Goal: Task Accomplishment & Management: Manage account settings

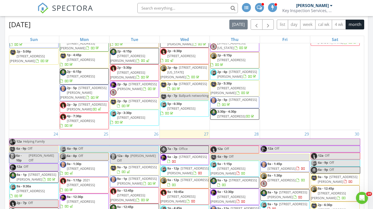
scroll to position [829, 0]
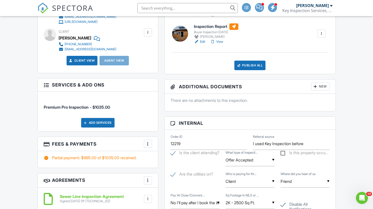
scroll to position [327, 0]
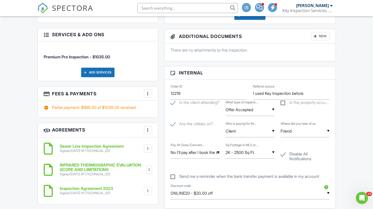
click at [148, 93] on div at bounding box center [147, 93] width 5 height 5
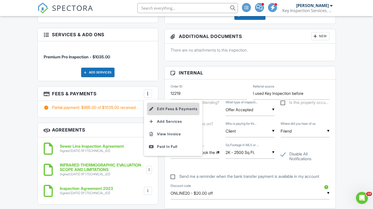
click at [185, 108] on li "Edit Fees & Payments" at bounding box center [173, 108] width 53 height 13
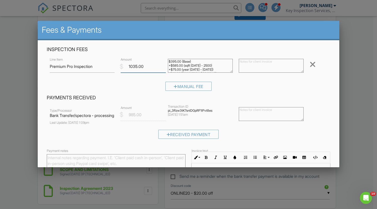
click at [150, 69] on input "1035.00" at bounding box center [143, 66] width 45 height 12
type input "1"
type input "985.00"
click at [306, 206] on input "Save" at bounding box center [319, 210] width 27 height 9
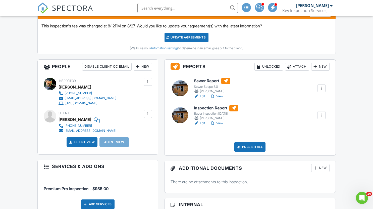
scroll to position [201, 0]
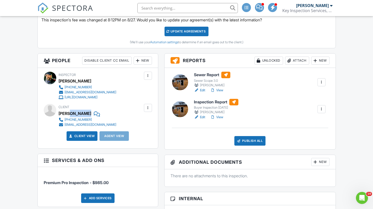
drag, startPoint x: 69, startPoint y: 112, endPoint x: 77, endPoint y: 112, distance: 7.8
click at [77, 112] on div "Thao Le" at bounding box center [90, 114] width 62 height 8
copy div "Le"
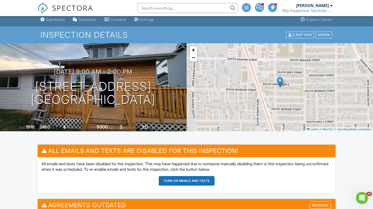
scroll to position [0, 0]
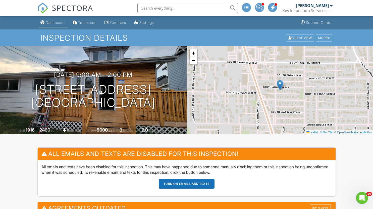
click at [59, 25] on link "Dashboard" at bounding box center [52, 22] width 28 height 9
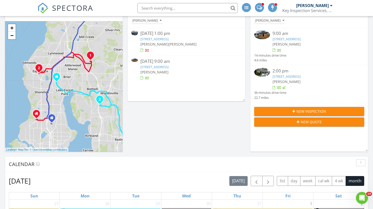
scroll to position [50, 0]
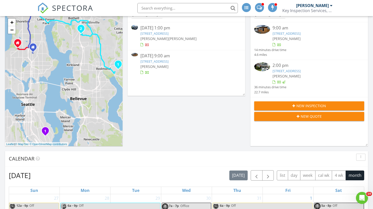
drag, startPoint x: 91, startPoint y: 118, endPoint x: 73, endPoint y: 52, distance: 68.3
click at [73, 52] on div "1 1 2 1 2 1 2 1 1 2 + − [GEOGRAPHIC_DATA] 22.2 km, 30 min Head east on [GEOGRAP…" at bounding box center [64, 81] width 118 height 130
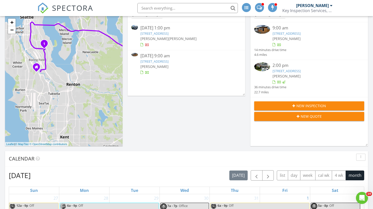
drag, startPoint x: 92, startPoint y: 112, endPoint x: 92, endPoint y: 29, distance: 82.6
click at [92, 30] on div "1 1 2 1 2 1 2 1 1 2 + − Valley Avenue East, Marine View Drive 22.2 km, 30 min H…" at bounding box center [64, 81] width 118 height 130
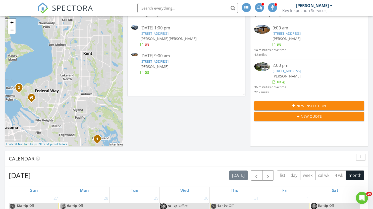
drag, startPoint x: 83, startPoint y: 105, endPoint x: 104, endPoint y: 26, distance: 81.9
click at [104, 26] on div "1 1 2 1 2 1 2 1 1 2 + − Valley Avenue East, Marine View Drive 22.2 km, 30 min H…" at bounding box center [64, 81] width 118 height 130
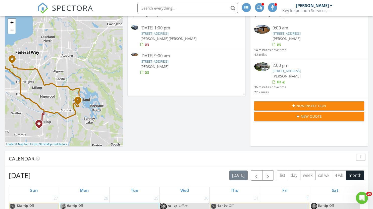
drag, startPoint x: 91, startPoint y: 112, endPoint x: 71, endPoint y: 73, distance: 43.5
click at [71, 73] on div "1 1 2 1 2 1 2 1 1 2 + − Valley Avenue East, Marine View Drive 22.2 km, 30 min H…" at bounding box center [64, 81] width 118 height 130
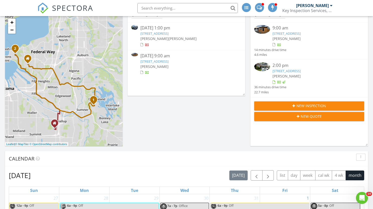
drag, startPoint x: 66, startPoint y: 73, endPoint x: 83, endPoint y: 73, distance: 17.3
click at [83, 73] on div "1 1 2 1 2 1 2 1 1 2 + − Valley Avenue East, Marine View Drive 22.2 km, 30 min H…" at bounding box center [64, 81] width 118 height 130
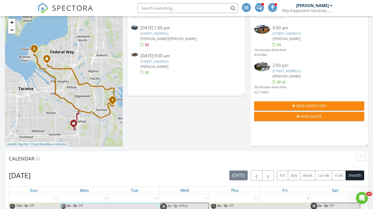
drag, startPoint x: 35, startPoint y: 92, endPoint x: 57, endPoint y: 92, distance: 21.9
click at [57, 92] on div "1 1 2 1 2 1 2 1 1 2 + − Valley Avenue East, Marine View Drive 22.2 km, 30 min H…" at bounding box center [64, 81] width 118 height 130
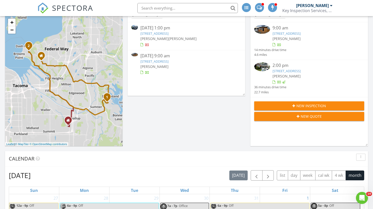
drag, startPoint x: 88, startPoint y: 49, endPoint x: 81, endPoint y: 47, distance: 7.2
click at [81, 47] on div "1 1 2 1 2 1 2 1 1 2 + − Valley Avenue East, Marine View Drive 22.2 km, 30 min H…" at bounding box center [64, 81] width 118 height 130
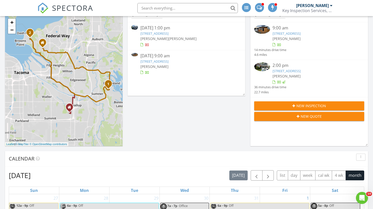
drag, startPoint x: 81, startPoint y: 52, endPoint x: 81, endPoint y: 40, distance: 11.6
click at [81, 40] on div "1 1 2 1 2 1 2 1 1 2 + − Valley Avenue East, Marine View Drive 22.2 km, 30 min H…" at bounding box center [64, 81] width 118 height 130
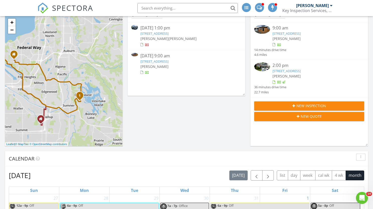
drag, startPoint x: 102, startPoint y: 45, endPoint x: 194, endPoint y: 189, distance: 170.9
click at [73, 57] on div "1 1 2 1 2 1 2 1 1 2 + − Valley Avenue East, Marine View Drive 22.2 km, 30 min H…" at bounding box center [64, 81] width 118 height 130
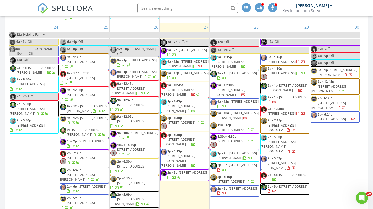
scroll to position [879, 0]
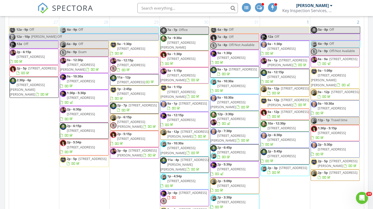
scroll to position [904, 0]
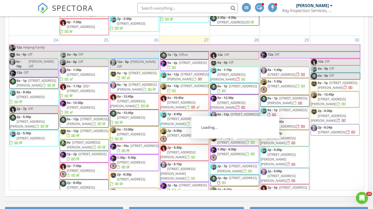
scroll to position [854, 0]
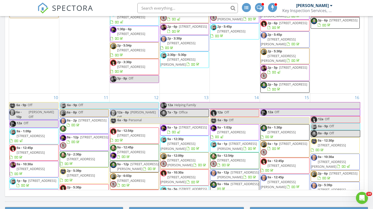
scroll to position [804, 0]
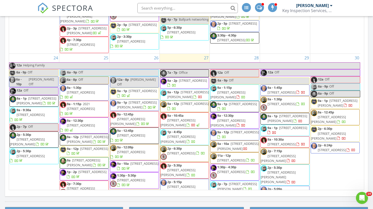
drag, startPoint x: 189, startPoint y: 157, endPoint x: 186, endPoint y: 121, distance: 35.7
click at [186, 151] on span "2202 Overview Dr NE, Tacoma 98422" at bounding box center [181, 153] width 28 height 5
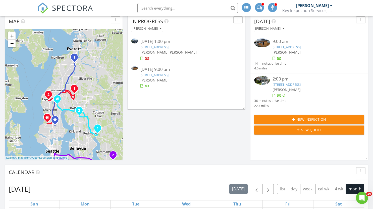
scroll to position [25, 0]
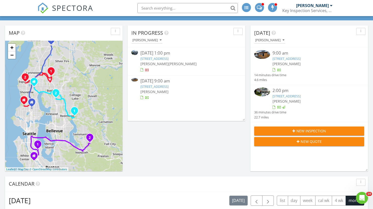
drag, startPoint x: 103, startPoint y: 103, endPoint x: 80, endPoint y: 72, distance: 38.7
click at [80, 72] on div "1 1 2 1 2 1 2 1 1 2 + − Valley Avenue East, Marine View Drive 22.2 km, 30 min H…" at bounding box center [64, 106] width 118 height 130
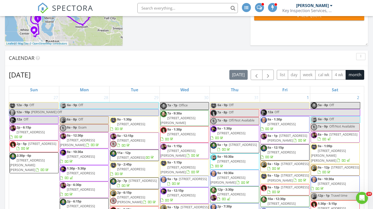
scroll to position [452, 0]
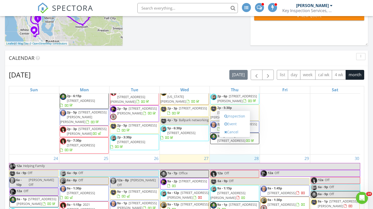
click at [242, 137] on div "Inspection Event Cancel" at bounding box center [235, 124] width 30 height 26
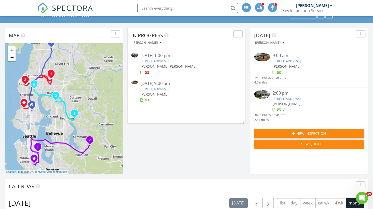
scroll to position [0, 0]
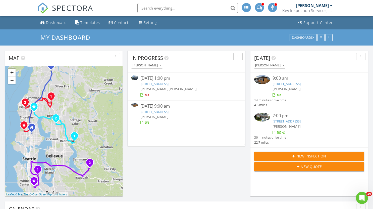
click at [116, 56] on div "button" at bounding box center [115, 57] width 5 height 4
click at [128, 68] on div "Refresh" at bounding box center [124, 68] width 18 height 6
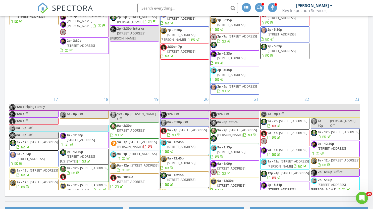
scroll to position [829, 0]
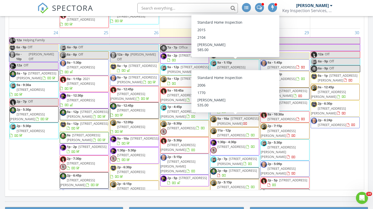
drag, startPoint x: 237, startPoint y: 59, endPoint x: 230, endPoint y: 123, distance: 64.6
click at [230, 144] on span "1224 69th Ave E, Fife 98424" at bounding box center [231, 146] width 28 height 5
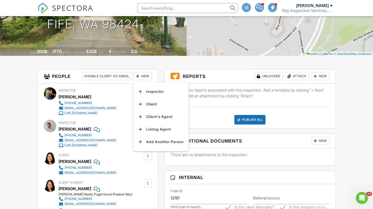
scroll to position [75, 0]
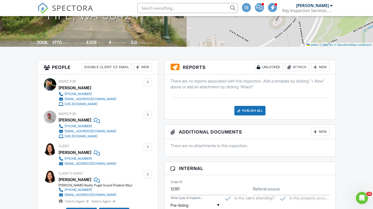
scroll to position [50, 0]
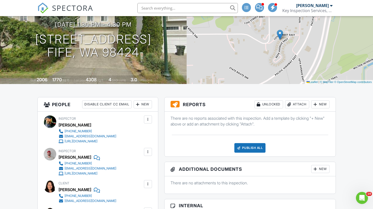
click at [118, 107] on div "Disable Client CC Email" at bounding box center [106, 104] width 49 height 8
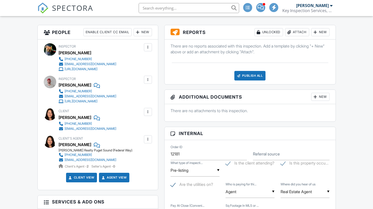
scroll to position [75, 0]
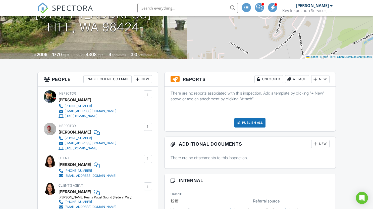
click at [122, 79] on div "Enable Client CC Email" at bounding box center [107, 79] width 48 height 8
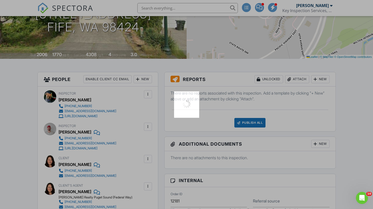
scroll to position [0, 0]
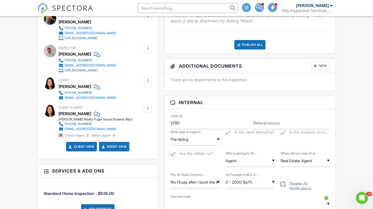
scroll to position [176, 0]
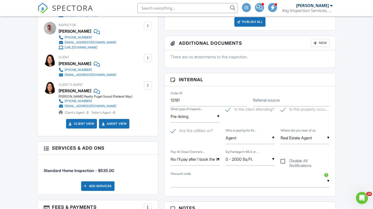
click at [280, 164] on div "Disable All Notifications" at bounding box center [305, 160] width 55 height 22
click at [280, 162] on div "Disable All Notifications" at bounding box center [305, 160] width 55 height 22
click at [283, 160] on label "Disable All Notifications" at bounding box center [305, 161] width 49 height 6
click at [283, 160] on input "Disable All Notifications" at bounding box center [282, 158] width 3 height 3
checkbox input "true"
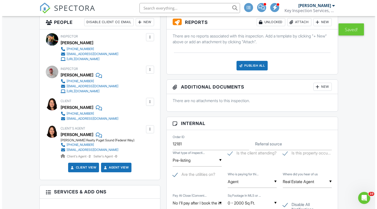
scroll to position [155, 0]
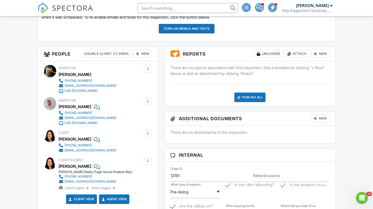
click at [138, 54] on div at bounding box center [137, 53] width 5 height 5
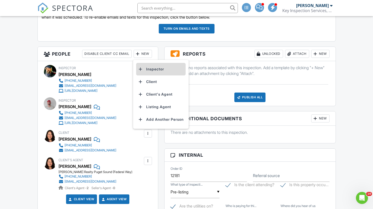
click at [154, 69] on li "Inspector" at bounding box center [160, 69] width 49 height 13
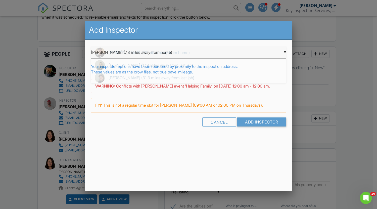
click at [145, 52] on div "▼ Shawn Cushman (7.3 miles away from home) Shawn Cushman (7.3 miles away from h…" at bounding box center [188, 52] width 195 height 12
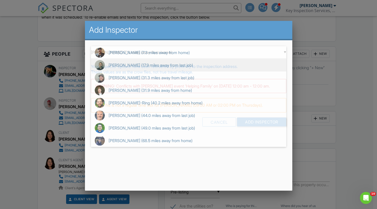
click at [128, 64] on span "Roberto Mendoza-Guzman (17.9 miles away from last job)" at bounding box center [188, 65] width 195 height 13
type input "Roberto Mendoza-Guzman (17.9 miles away from last job)"
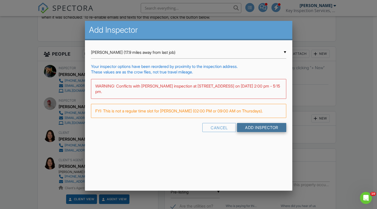
click at [254, 132] on input "Add Inspector" at bounding box center [261, 127] width 49 height 9
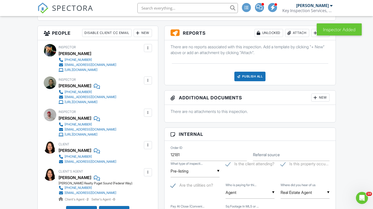
click at [147, 48] on div at bounding box center [147, 47] width 5 height 5
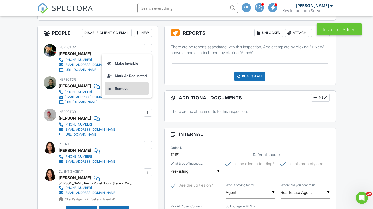
click at [128, 89] on li "Remove" at bounding box center [127, 88] width 44 height 13
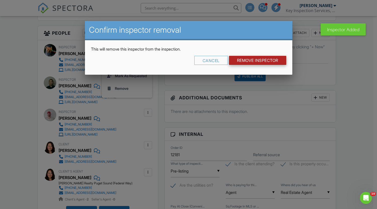
click at [250, 61] on input "Remove Inspector" at bounding box center [257, 60] width 57 height 9
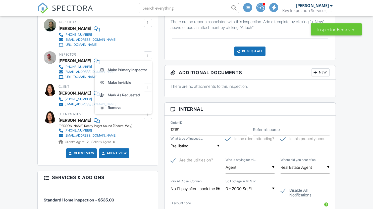
click at [147, 57] on div at bounding box center [147, 55] width 5 height 5
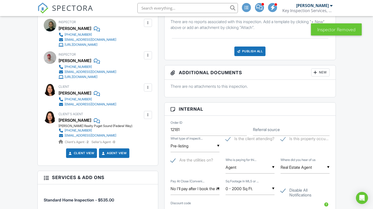
click at [149, 55] on div at bounding box center [147, 55] width 5 height 5
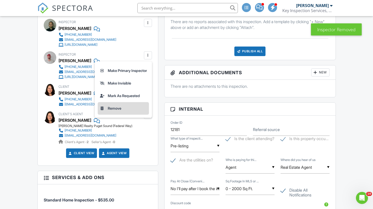
click at [117, 111] on li "Remove" at bounding box center [123, 108] width 51 height 13
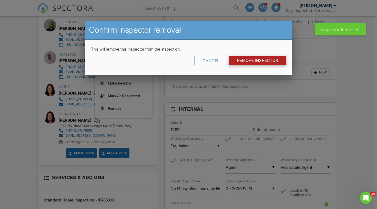
click at [237, 62] on input "Remove Inspector" at bounding box center [257, 60] width 57 height 9
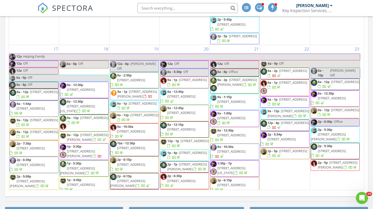
scroll to position [829, 0]
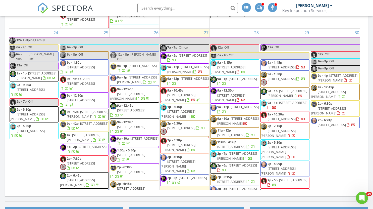
click at [229, 174] on span "2p - 5:15p" at bounding box center [224, 176] width 15 height 5
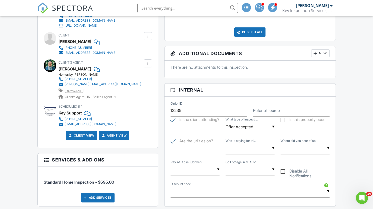
scroll to position [201, 0]
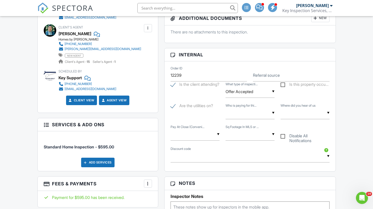
click at [285, 136] on label "Disable All Notifications" at bounding box center [305, 136] width 49 height 6
click at [284, 135] on input "Disable All Notifications" at bounding box center [282, 133] width 3 height 3
checkbox input "true"
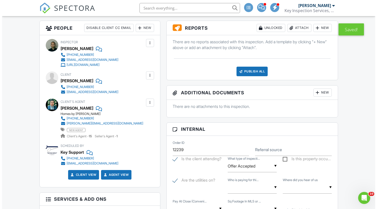
scroll to position [130, 0]
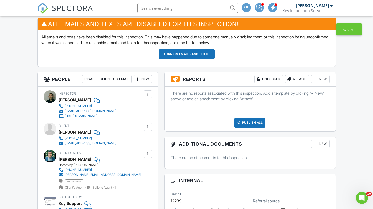
click at [142, 75] on h3 "People Disable Client CC Email New Inspector Client Client's Agent Listing Agen…" at bounding box center [98, 79] width 120 height 14
click at [144, 82] on div "New" at bounding box center [143, 79] width 18 height 8
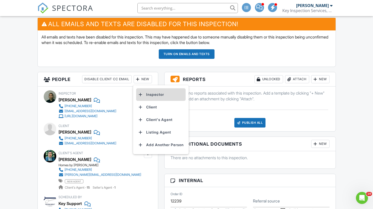
click at [162, 94] on li "Inspector" at bounding box center [160, 94] width 49 height 13
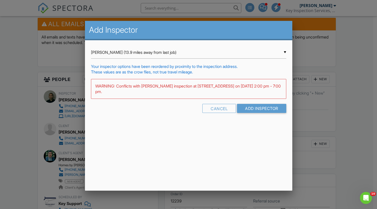
drag, startPoint x: 120, startPoint y: 53, endPoint x: 123, endPoint y: 53, distance: 3.5
click at [121, 53] on div "▼ Gordon Papik (13.9 miles away from last job) Gordon Papik (13.9 miles away fr…" at bounding box center [188, 52] width 195 height 12
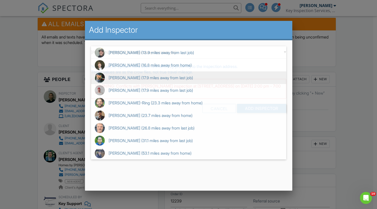
click at [146, 77] on span "Alex Urrutia (17.9 miles away from last job)" at bounding box center [188, 77] width 195 height 13
type input "Alex Urrutia (17.9 miles away from last job)"
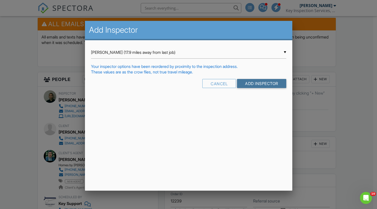
click at [266, 83] on input "Add Inspector" at bounding box center [261, 83] width 49 height 9
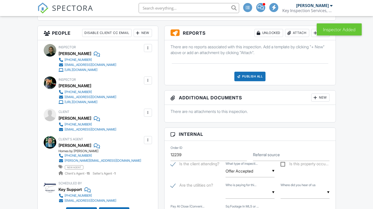
click at [141, 32] on div "New" at bounding box center [143, 33] width 18 height 8
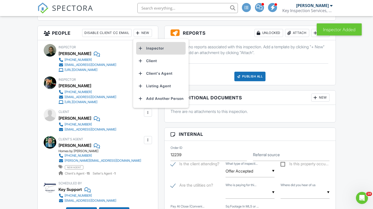
click at [150, 50] on li "Inspector" at bounding box center [160, 48] width 49 height 13
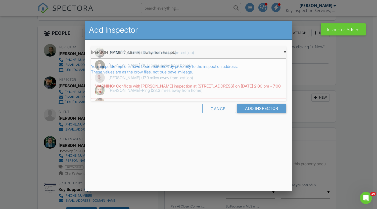
click at [125, 56] on div "▼ Gordon Papik (13.9 miles away from last job) Gordon Papik (13.9 miles away fr…" at bounding box center [188, 52] width 195 height 12
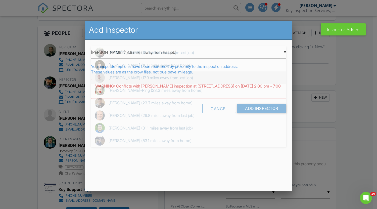
click at [125, 78] on span "Deven Neff (17.9 miles away from last job)" at bounding box center [188, 77] width 195 height 13
type input "Deven Neff (17.9 miles away from last job)"
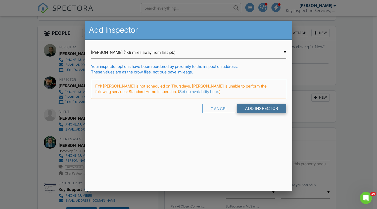
click at [241, 107] on input "Add Inspector" at bounding box center [261, 108] width 49 height 9
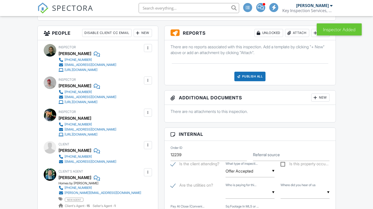
scroll to position [176, 0]
click at [147, 50] on div at bounding box center [147, 47] width 5 height 5
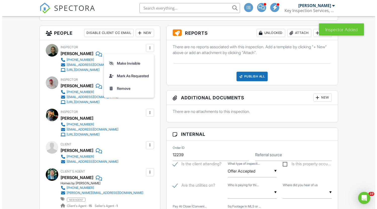
scroll to position [0, 0]
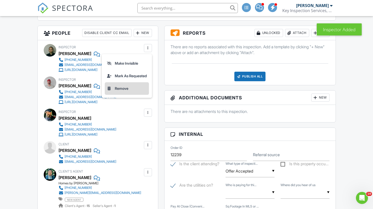
click at [125, 85] on li "Remove" at bounding box center [127, 88] width 44 height 13
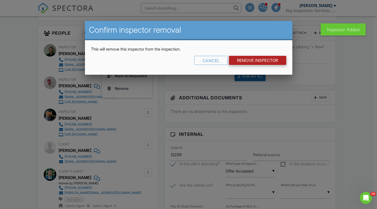
click at [256, 62] on input "Remove Inspector" at bounding box center [257, 60] width 57 height 9
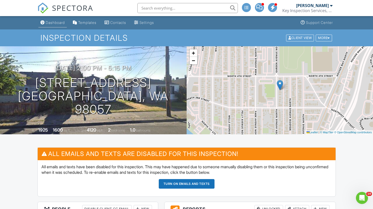
click at [57, 23] on div "Dashboard" at bounding box center [55, 22] width 19 height 4
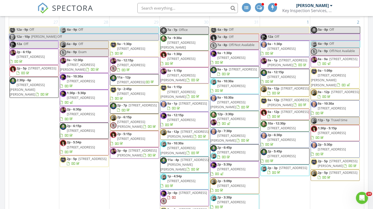
scroll to position [854, 0]
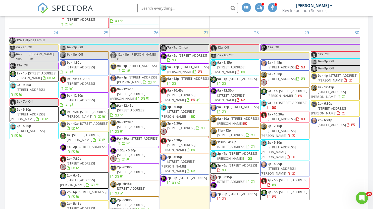
click at [233, 133] on span "1706 SW 348th St, Federal Way 98023" at bounding box center [231, 135] width 28 height 5
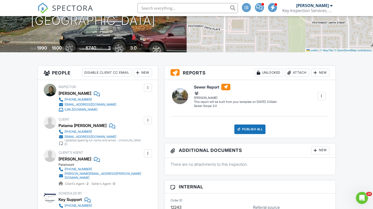
scroll to position [50, 0]
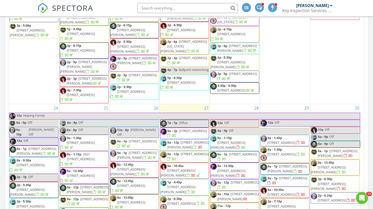
scroll to position [854, 0]
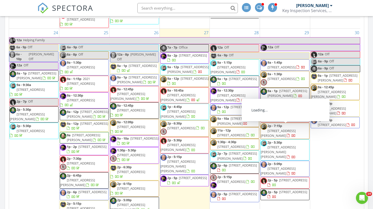
click at [248, 116] on span "9a - 10a 6310 Ellis Ave S, Seattle 98108" at bounding box center [235, 121] width 48 height 10
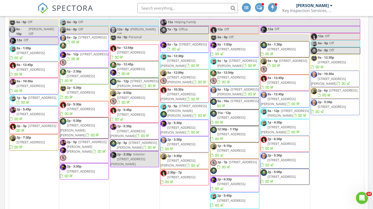
scroll to position [854, 0]
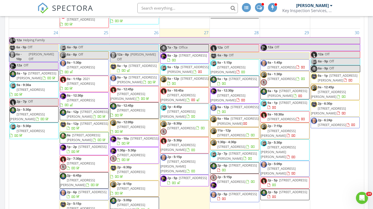
click at [180, 76] on link "9a - 12p [STREET_ADDRESS]" at bounding box center [187, 80] width 41 height 9
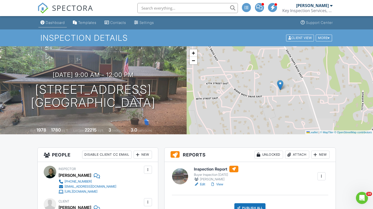
drag, startPoint x: 59, startPoint y: 29, endPoint x: 62, endPoint y: 27, distance: 3.4
click at [60, 29] on li "Dashboard" at bounding box center [52, 22] width 30 height 13
click at [62, 24] on div "Dashboard" at bounding box center [55, 22] width 19 height 4
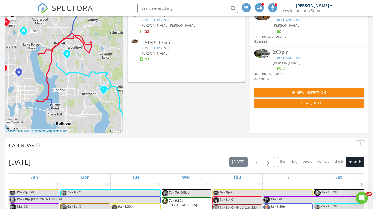
scroll to position [50, 0]
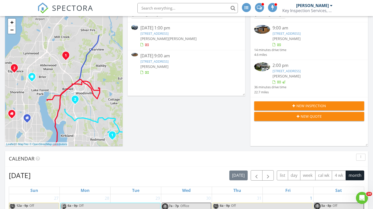
drag, startPoint x: 69, startPoint y: 93, endPoint x: 80, endPoint y: 121, distance: 29.9
click at [78, 127] on div "1 1 2 1 2 1 2 1 1 2 + − Valley Avenue East, Marine View Drive 22.2 km, 30 min H…" at bounding box center [64, 81] width 118 height 130
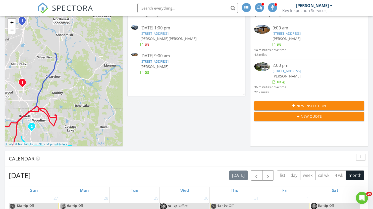
drag, startPoint x: 90, startPoint y: 80, endPoint x: 52, endPoint y: 121, distance: 55.4
click at [51, 121] on div "1 1 2 1 2 1 2 1 1 2 + − Valley Avenue East, Marine View Drive 22.2 km, 30 min H…" at bounding box center [64, 81] width 118 height 130
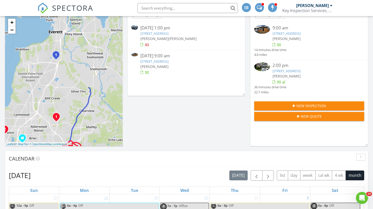
drag, startPoint x: 69, startPoint y: 54, endPoint x: 112, endPoint y: 74, distance: 47.9
click at [112, 75] on div "1 1 2 1 2 1 2 1 1 2 + − Valley Avenue East, Marine View Drive 22.2 km, 30 min H…" at bounding box center [64, 81] width 118 height 130
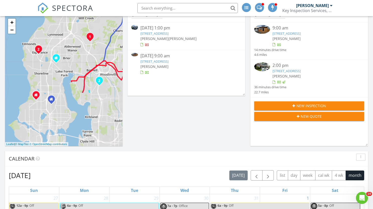
drag, startPoint x: 80, startPoint y: 92, endPoint x: 99, endPoint y: 78, distance: 24.8
click at [108, 20] on div "1 1 2 1 2 1 2 1 1 2 + − Valley Avenue East, Marine View Drive 22.2 km, 30 min H…" at bounding box center [64, 81] width 118 height 130
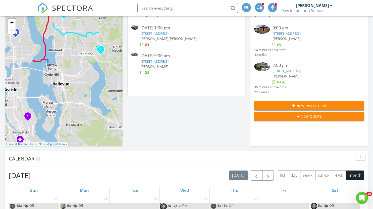
drag, startPoint x: 94, startPoint y: 107, endPoint x: 61, endPoint y: 37, distance: 77.8
click at [60, 38] on div "1 1 2 1 2 1 2 1 1 2 + − Valley Avenue East, Marine View Drive 22.2 km, 30 min H…" at bounding box center [64, 81] width 118 height 130
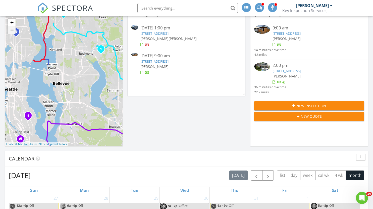
click at [13, 33] on link "−" at bounding box center [12, 30] width 8 height 8
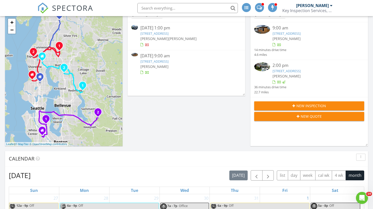
drag, startPoint x: 82, startPoint y: 69, endPoint x: 65, endPoint y: 78, distance: 19.1
click at [65, 79] on div "1 1 2 1 2 1 2 1 1 2 + − Valley Avenue East, Marine View Drive 22.2 km, 30 min H…" at bounding box center [64, 81] width 118 height 130
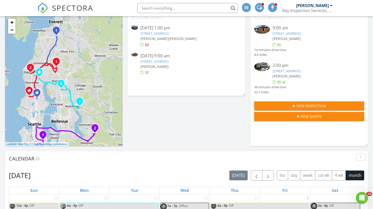
drag, startPoint x: 95, startPoint y: 44, endPoint x: 92, endPoint y: 64, distance: 19.8
click at [92, 64] on div "1 1 2 1 2 1 2 1 1 2 + − Valley Avenue East, Marine View Drive 22.2 km, 30 min H…" at bounding box center [64, 81] width 118 height 130
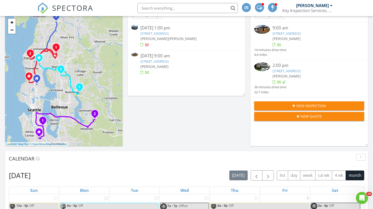
drag, startPoint x: 83, startPoint y: 83, endPoint x: 132, endPoint y: 107, distance: 54.6
click at [84, 66] on div "1 1 2 1 2 1 2 1 1 2 + − Valley Avenue East, Marine View Drive 22.2 km, 30 min H…" at bounding box center [64, 81] width 118 height 130
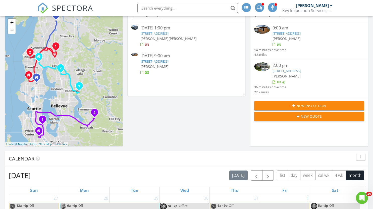
click at [167, 122] on div "Today Alex Urrutia 9:00 am 3907 S Angel Pl , Seattle, WA 98118 Alex Urrutia 14 …" at bounding box center [186, 198] width 373 height 407
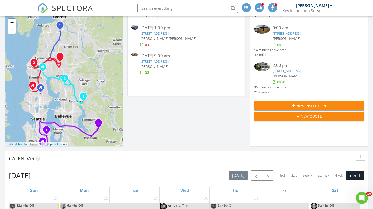
drag, startPoint x: 109, startPoint y: 90, endPoint x: 112, endPoint y: 101, distance: 10.9
click at [112, 101] on div "1 1 2 1 2 1 2 1 1 2 + − Valley Avenue East, Marine View Drive 22.2 km, 30 min H…" at bounding box center [64, 81] width 118 height 130
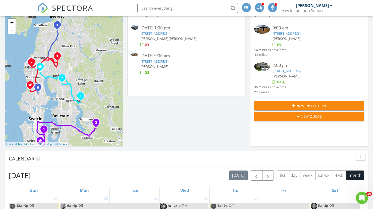
drag, startPoint x: 102, startPoint y: 108, endPoint x: 99, endPoint y: 107, distance: 3.0
click at [99, 107] on div "1 1 2 1 2 1 2 1 1 2 + − Valley Avenue East, Marine View Drive 22.2 km, 30 min H…" at bounding box center [64, 81] width 118 height 130
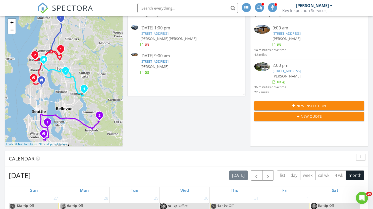
drag, startPoint x: 100, startPoint y: 73, endPoint x: 104, endPoint y: 66, distance: 8.2
click at [104, 66] on div "1 1 2 1 2 1 2 1 1 2 + − Valley Avenue East, Marine View Drive 22.2 km, 30 min H…" at bounding box center [64, 81] width 118 height 130
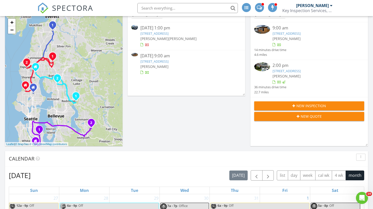
drag, startPoint x: 95, startPoint y: 95, endPoint x: 85, endPoint y: 102, distance: 12.0
click at [85, 102] on div "1 1 2 1 2 1 2 1 1 2 + − Valley Avenue East, Marine View Drive 22.2 km, 30 min H…" at bounding box center [64, 81] width 118 height 130
click at [15, 31] on link "−" at bounding box center [12, 30] width 8 height 8
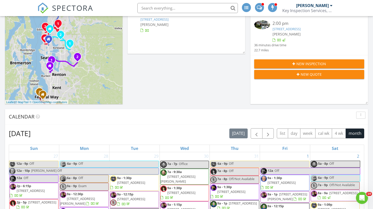
scroll to position [100, 0]
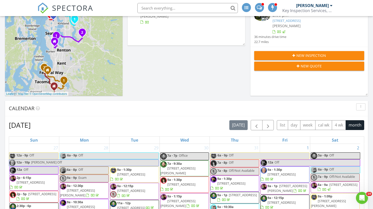
drag, startPoint x: 72, startPoint y: 76, endPoint x: 78, endPoint y: 53, distance: 23.8
click at [78, 54] on div "1 1 2 1 2 1 2 1 1 2 + − Valley Avenue East, Marine View Drive 22.2 km, 30 min H…" at bounding box center [64, 30] width 118 height 130
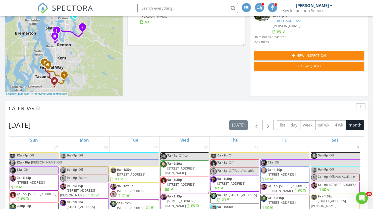
drag, startPoint x: 142, startPoint y: 77, endPoint x: 134, endPoint y: 121, distance: 44.0
click at [144, 95] on div "Today Alex Urrutia 9:00 am 3907 S Angel Pl , Seattle, WA 98118 Alex Urrutia 14 …" at bounding box center [186, 148] width 373 height 407
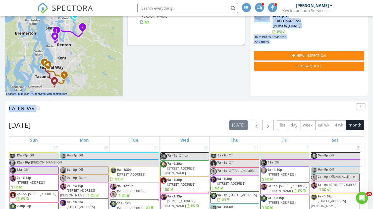
drag, startPoint x: 143, startPoint y: 78, endPoint x: 140, endPoint y: 93, distance: 15.2
click at [142, 98] on div "Today Alex Urrutia 9:00 am 3907 S Angel Pl , Seattle, WA 98118 Alex Urrutia 14 …" at bounding box center [186, 148] width 373 height 407
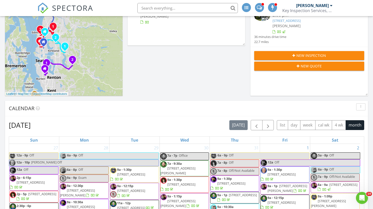
drag, startPoint x: 105, startPoint y: 64, endPoint x: 95, endPoint y: 95, distance: 33.4
click at [95, 95] on div "1 1 2 1 2 1 2 1 1 2 + − Valley Avenue East, Marine View Drive 22.2 km, 30 min H…" at bounding box center [64, 30] width 118 height 130
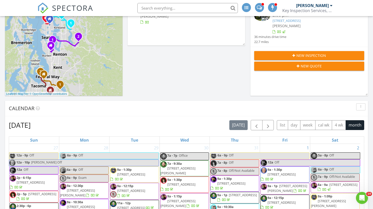
drag, startPoint x: 92, startPoint y: 42, endPoint x: 98, endPoint y: 18, distance: 24.9
click at [98, 18] on div "1 1 2 1 2 1 2 1 1 2 + − Valley Avenue East, Marine View Drive 22.2 km, 30 min H…" at bounding box center [64, 30] width 118 height 130
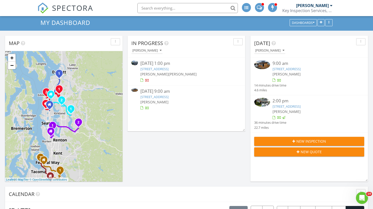
scroll to position [0, 0]
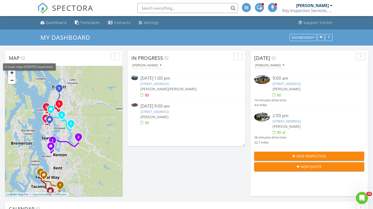
click at [24, 58] on icon at bounding box center [23, 58] width 4 height 5
click at [23, 59] on icon at bounding box center [23, 58] width 4 height 5
click at [24, 59] on icon at bounding box center [23, 58] width 4 height 5
click at [17, 60] on span "Map" at bounding box center [14, 58] width 11 height 7
click at [271, 9] on span at bounding box center [272, 7] width 5 height 5
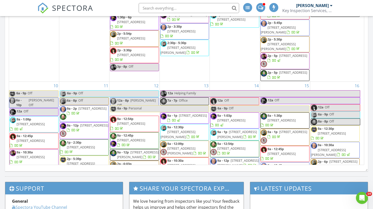
scroll to position [854, 0]
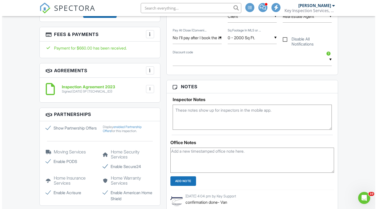
scroll to position [301, 0]
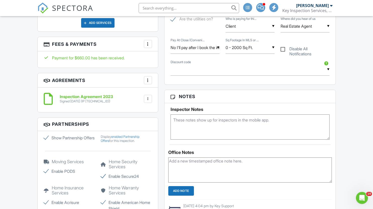
click at [147, 44] on div at bounding box center [147, 43] width 5 height 5
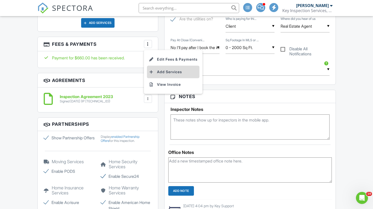
click at [164, 68] on li "Add Services" at bounding box center [173, 72] width 53 height 13
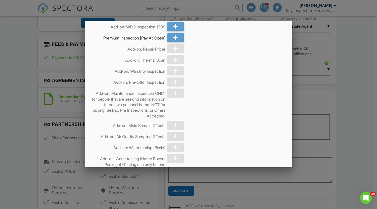
scroll to position [578, 0]
click at [171, 53] on div at bounding box center [175, 48] width 16 height 9
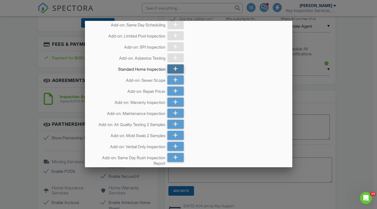
scroll to position [276, 0]
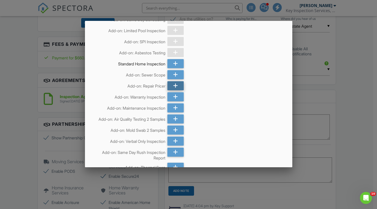
click at [170, 90] on div at bounding box center [175, 85] width 16 height 9
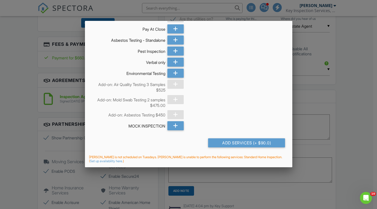
scroll to position [3122, 0]
click at [235, 142] on div "Add Services (+ $90.0)" at bounding box center [246, 142] width 77 height 9
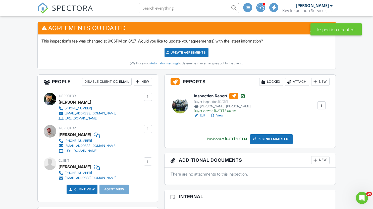
click at [322, 104] on div at bounding box center [321, 105] width 5 height 5
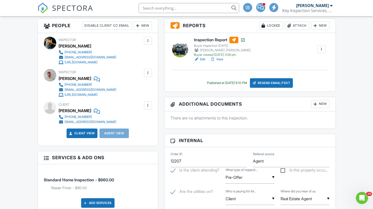
scroll to position [176, 0]
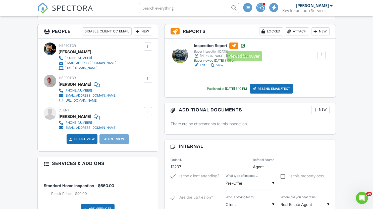
click at [243, 46] on div at bounding box center [242, 45] width 5 height 5
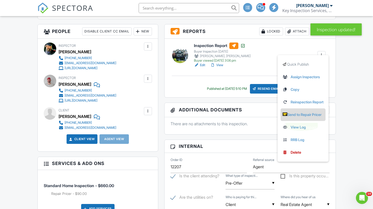
click at [296, 115] on link "Send to Repair Pricer" at bounding box center [302, 115] width 39 height 6
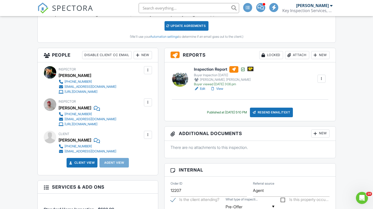
scroll to position [151, 0]
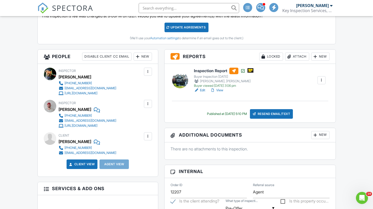
click at [220, 91] on link "View" at bounding box center [216, 90] width 13 height 5
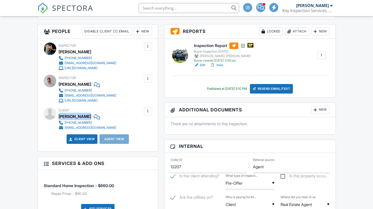
click at [90, 116] on div "[PERSON_NAME]" at bounding box center [90, 117] width 62 height 8
click at [121, 121] on div "Client Cheryl Dingess 949-468-9344 dingesscheryl@gmail.com" at bounding box center [100, 118] width 82 height 23
drag, startPoint x: 114, startPoint y: 125, endPoint x: 64, endPoint y: 123, distance: 50.3
click at [64, 123] on div "Client Cheryl Dingess 949-468-9344 dingesscheryl@gmail.com" at bounding box center [100, 118] width 82 height 23
copy div "949-468-9344"
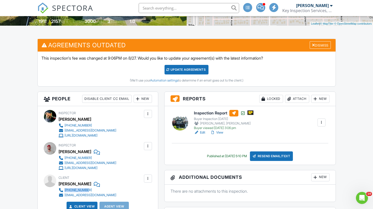
scroll to position [50, 0]
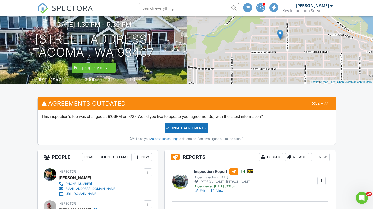
drag, startPoint x: 24, startPoint y: 41, endPoint x: 158, endPoint y: 48, distance: 133.3
click at [158, 48] on div "08/26/2025 1:30 pm - 5:30 pm 3110 N. 32nd street Tacoma , WA 98407" at bounding box center [93, 40] width 187 height 38
copy h1 "3110 N. 32nd street Tacoma , WA 98407"
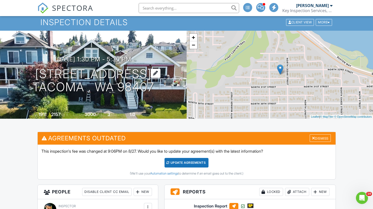
scroll to position [0, 0]
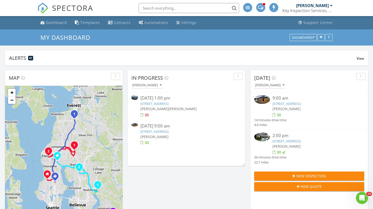
click at [296, 101] on link "[STREET_ADDRESS]" at bounding box center [287, 103] width 28 height 5
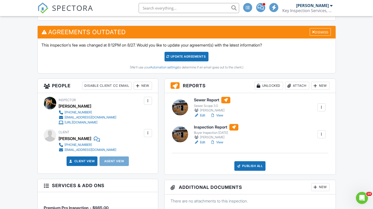
click at [218, 142] on link "View" at bounding box center [216, 142] width 13 height 5
